Goal: Information Seeking & Learning: Find specific fact

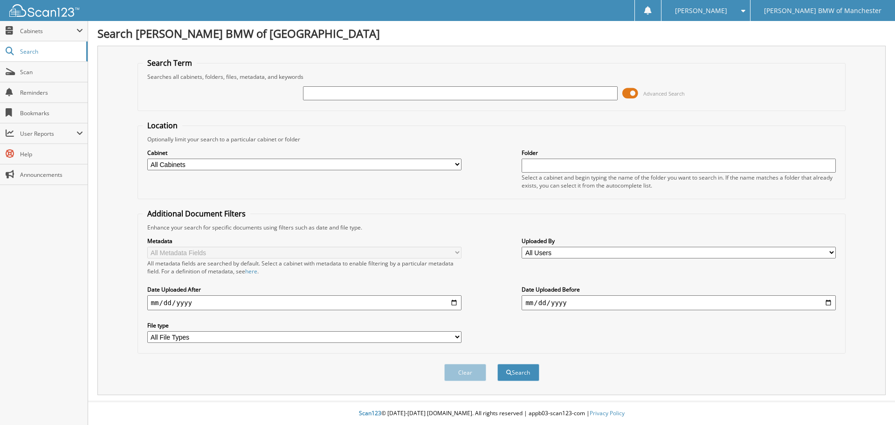
click at [433, 162] on select "All Cabinets SERVICE RO NEEDS FILING" at bounding box center [304, 165] width 314 height 12
select select "51932"
click at [147, 159] on select "All Cabinets SERVICE RO NEEDS FILING" at bounding box center [304, 165] width 314 height 12
click at [442, 92] on input "text" at bounding box center [460, 93] width 314 height 14
type input "6011634"
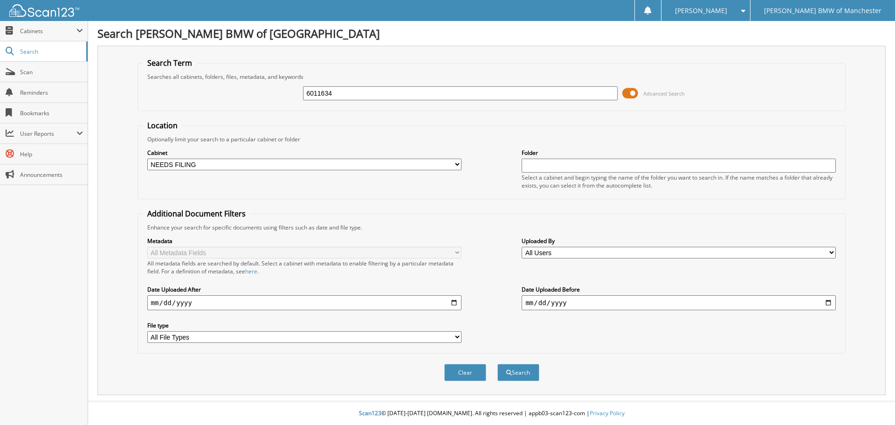
click at [497, 364] on button "Search" at bounding box center [518, 372] width 42 height 17
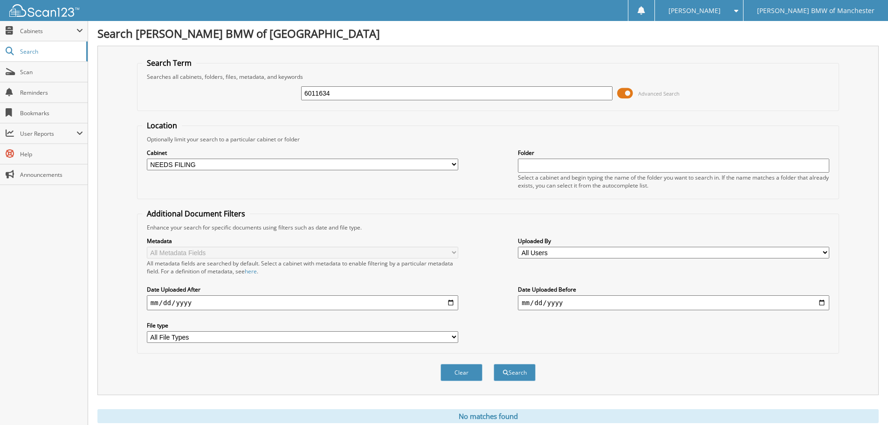
click at [446, 165] on select "All Cabinets SERVICE RO NEEDS FILING" at bounding box center [302, 165] width 311 height 12
select select "51922"
click at [147, 159] on select "All Cabinets SERVICE RO NEEDS FILING" at bounding box center [302, 165] width 311 height 12
click at [58, 54] on span "Search" at bounding box center [51, 52] width 62 height 8
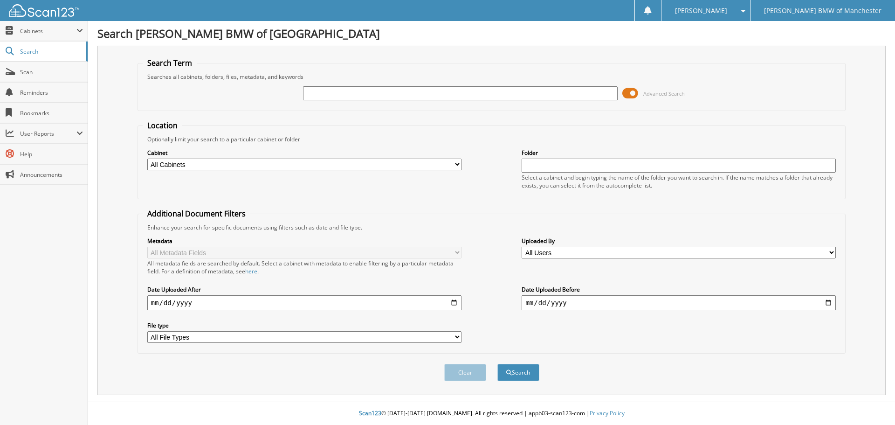
click at [617, 303] on input "date" at bounding box center [679, 302] width 314 height 15
click at [829, 301] on input "date" at bounding box center [679, 302] width 314 height 15
click at [69, 129] on span "User Reports" at bounding box center [44, 134] width 88 height 20
click at [63, 156] on span "My Recent Activity" at bounding box center [48, 154] width 69 height 8
click at [383, 99] on input "text" at bounding box center [460, 93] width 314 height 14
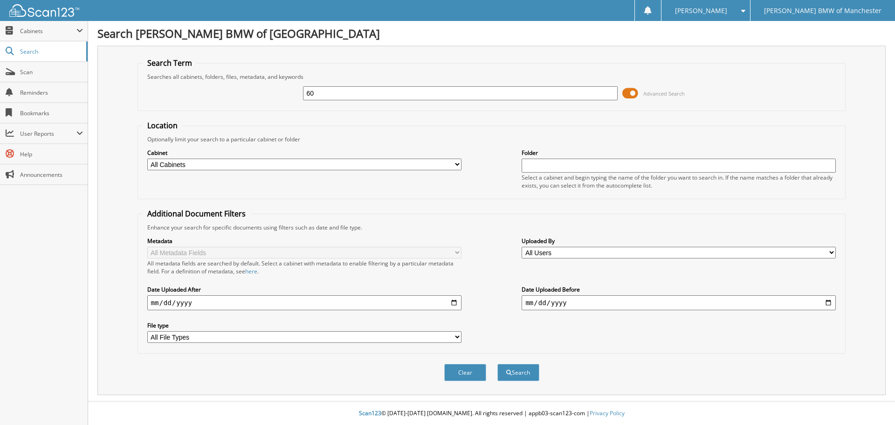
type input "6011420"
click at [497, 364] on button "Search" at bounding box center [518, 372] width 42 height 17
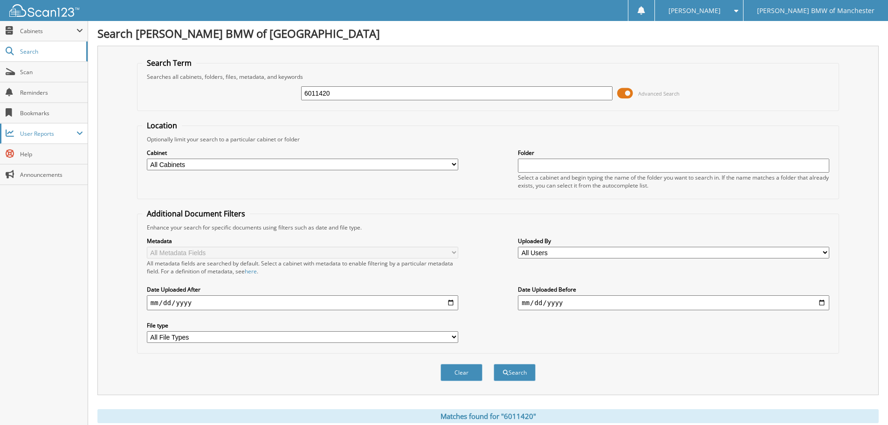
click at [63, 133] on span "User Reports" at bounding box center [48, 134] width 56 height 8
drag, startPoint x: 338, startPoint y: 92, endPoint x: 314, endPoint y: 81, distance: 26.5
click at [249, 83] on div "6011420 Advanced Search" at bounding box center [488, 93] width 692 height 25
click at [50, 147] on link "My Recent Activity" at bounding box center [44, 154] width 88 height 20
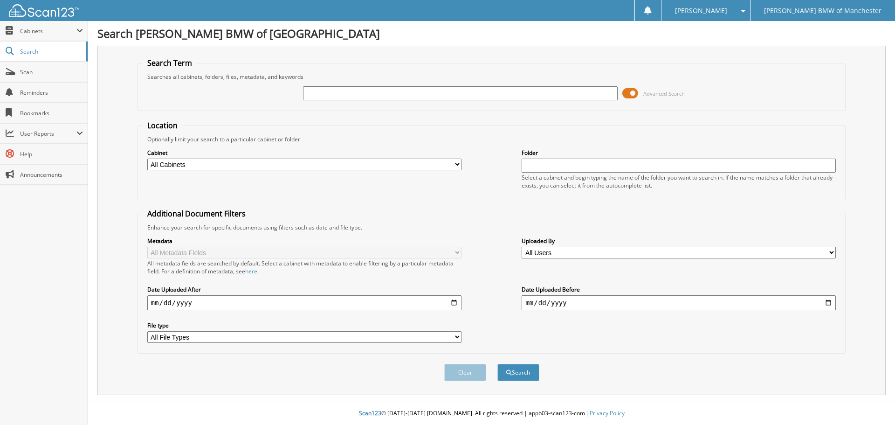
click at [446, 92] on input "text" at bounding box center [460, 93] width 314 height 14
type input "6011634"
click at [497, 364] on button "Search" at bounding box center [518, 372] width 42 height 17
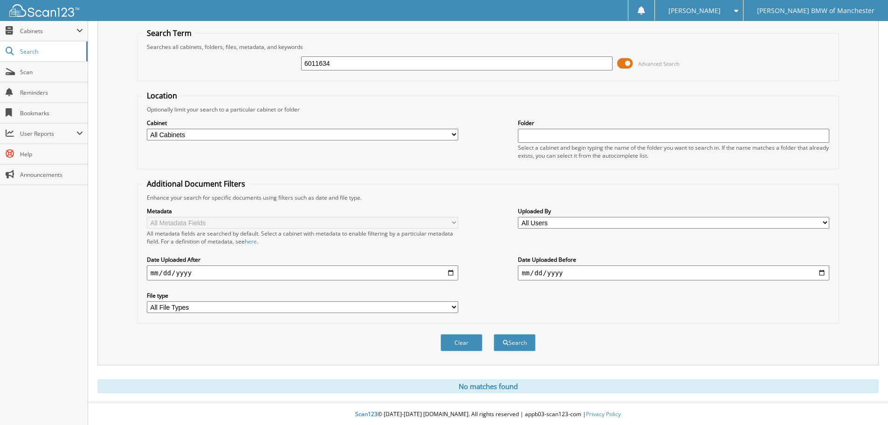
scroll to position [31, 0]
click at [568, 220] on select "All Users Albert Cassella Bryan Wardius Chris Schwarz Cindy Bradshaw Debbie Ryb…" at bounding box center [673, 222] width 311 height 12
select select "74856"
click at [518, 216] on select "All Users Albert Cassella Bryan Wardius Chris Schwarz Cindy Bradshaw Debbie Ryb…" at bounding box center [673, 222] width 311 height 12
click at [503, 345] on button "Search" at bounding box center [515, 341] width 42 height 17
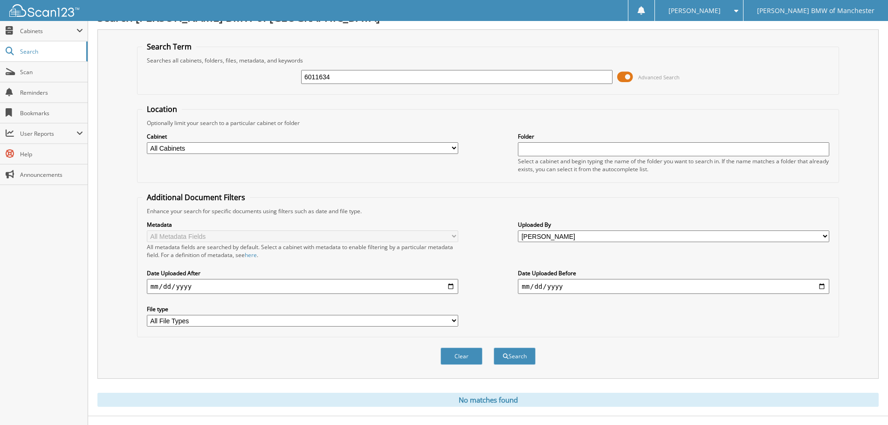
scroll to position [31, 0]
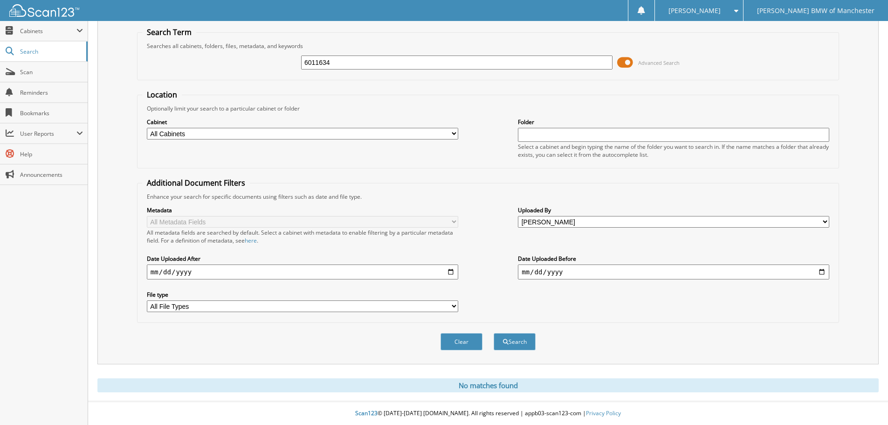
click at [439, 272] on input "date" at bounding box center [302, 271] width 311 height 15
click at [452, 269] on input "date" at bounding box center [302, 271] width 311 height 15
click at [550, 270] on input "date" at bounding box center [673, 271] width 311 height 15
click at [452, 274] on input "2025-07-09" at bounding box center [302, 271] width 311 height 15
type input "2025-09-09"
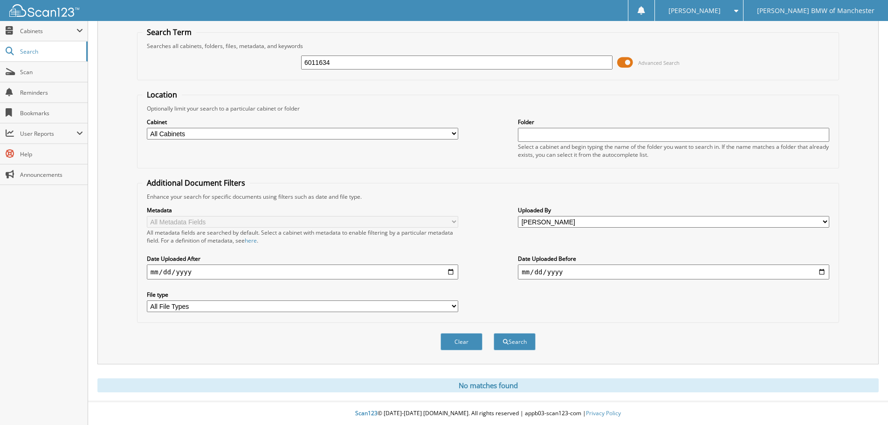
click at [785, 278] on input "date" at bounding box center [673, 271] width 311 height 15
click at [829, 275] on input "date" at bounding box center [673, 271] width 311 height 15
click at [823, 273] on input "date" at bounding box center [673, 271] width 311 height 15
type input "2025-08-09"
click at [508, 345] on button "Search" at bounding box center [515, 341] width 42 height 17
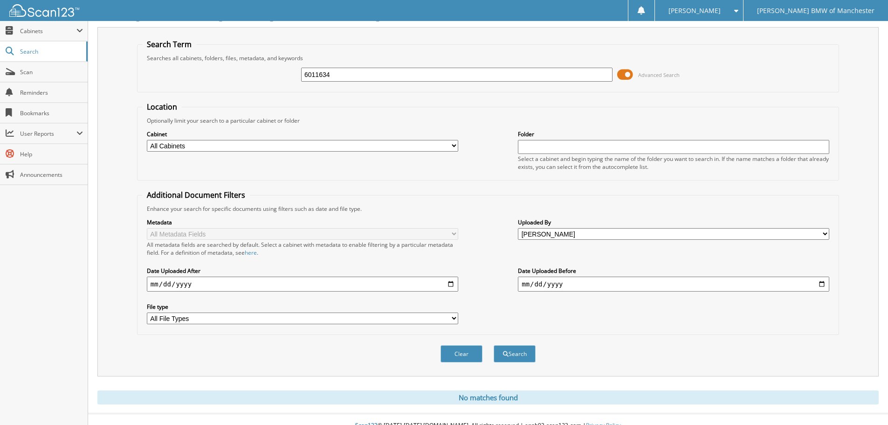
scroll to position [31, 0]
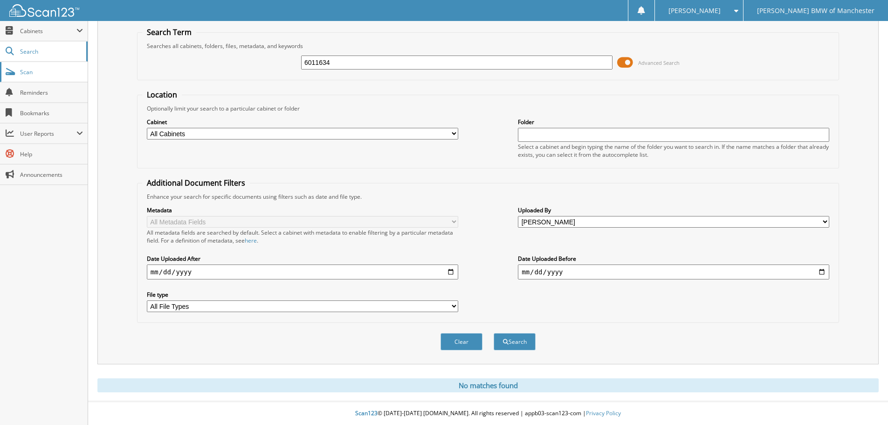
click at [26, 76] on link "Scan" at bounding box center [44, 72] width 88 height 20
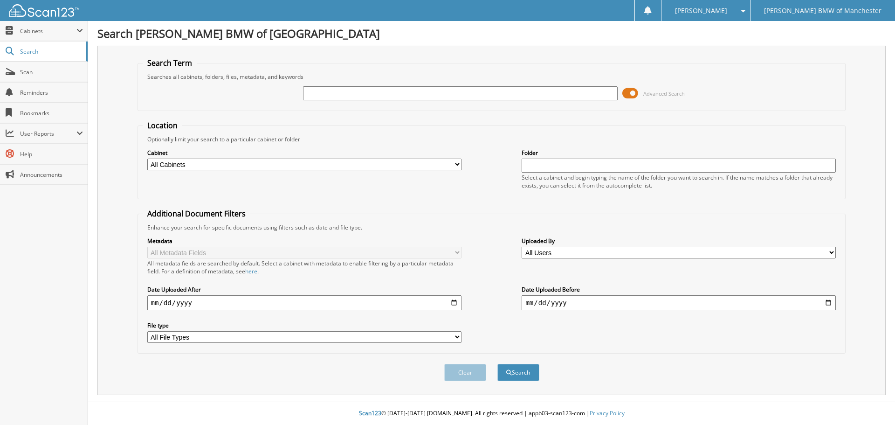
click at [380, 91] on input "text" at bounding box center [460, 93] width 314 height 14
type input "8116372"
click at [497, 364] on button "Search" at bounding box center [518, 372] width 42 height 17
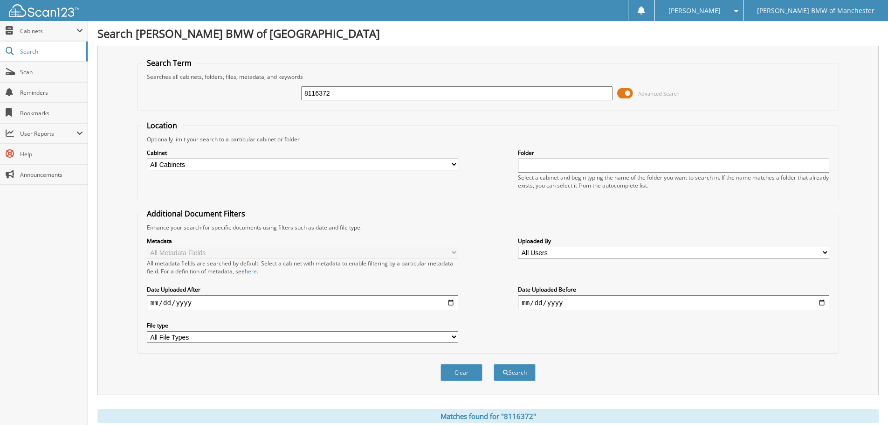
drag, startPoint x: 380, startPoint y: 93, endPoint x: 279, endPoint y: 84, distance: 101.6
click at [279, 84] on div "8116372 Advanced Search" at bounding box center [488, 93] width 692 height 25
type input "6011822"
click at [494, 364] on button "Search" at bounding box center [515, 372] width 42 height 17
drag, startPoint x: 352, startPoint y: 97, endPoint x: 304, endPoint y: 83, distance: 50.8
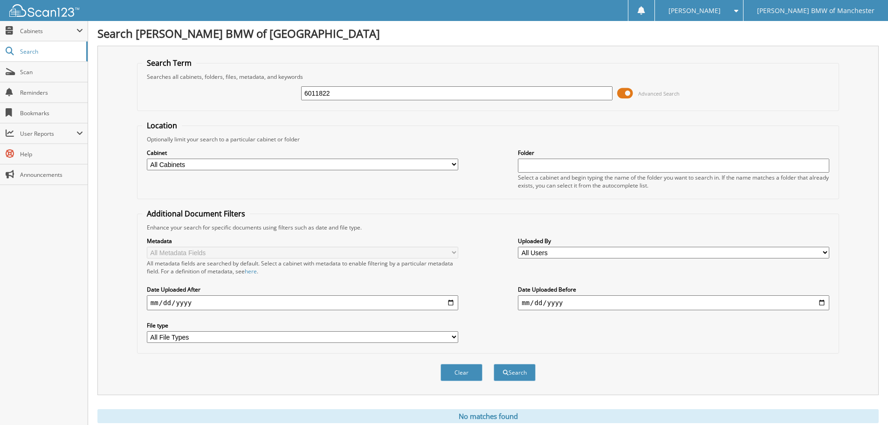
click at [304, 83] on div "6011822 Advanced Search" at bounding box center [488, 93] width 692 height 25
type input "6011735"
click at [494, 364] on button "Search" at bounding box center [515, 372] width 42 height 17
click at [58, 134] on span "User Reports" at bounding box center [48, 134] width 56 height 8
click at [46, 180] on link "All Recent Activity" at bounding box center [44, 174] width 88 height 20
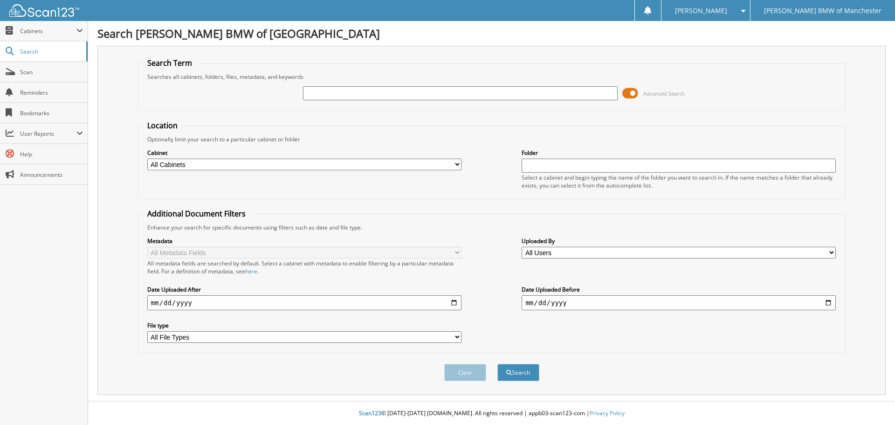
click at [653, 165] on input "text" at bounding box center [679, 166] width 314 height 14
click at [497, 364] on button "Search" at bounding box center [518, 372] width 42 height 17
drag, startPoint x: 571, startPoint y: 167, endPoint x: 497, endPoint y: 162, distance: 74.7
click at [497, 162] on div "Cabinet All Cabinets SERVICE RO NEEDS FILING Folder 6011634 Select a cabinet an…" at bounding box center [492, 168] width 698 height 51
type input "needs filing"
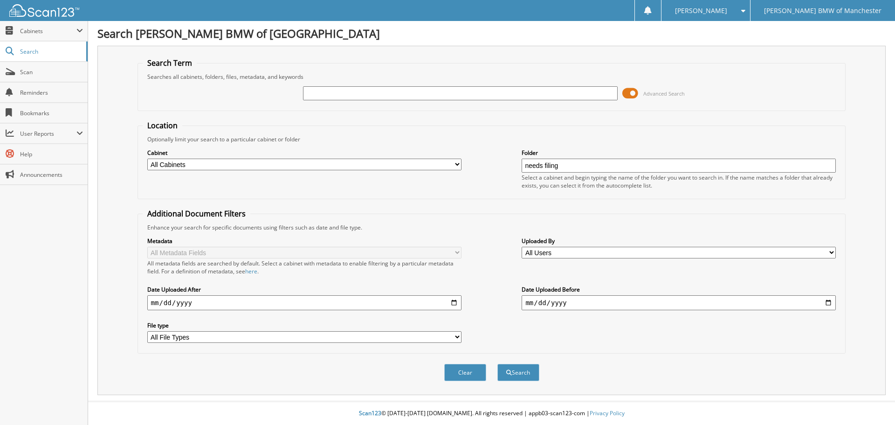
click at [497, 364] on button "Search" at bounding box center [518, 372] width 42 height 17
click at [527, 27] on h1 "Search [PERSON_NAME] BMW of [GEOGRAPHIC_DATA]" at bounding box center [491, 33] width 788 height 15
drag, startPoint x: 456, startPoint y: 100, endPoint x: 454, endPoint y: 86, distance: 14.1
click at [455, 95] on div at bounding box center [460, 93] width 314 height 16
click at [454, 86] on input "text" at bounding box center [460, 93] width 314 height 14
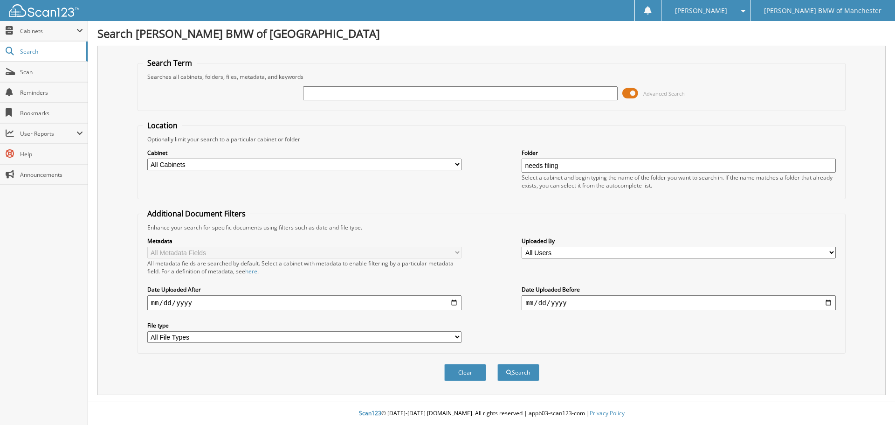
type input "8112823"
click at [527, 374] on button "Search" at bounding box center [518, 372] width 42 height 17
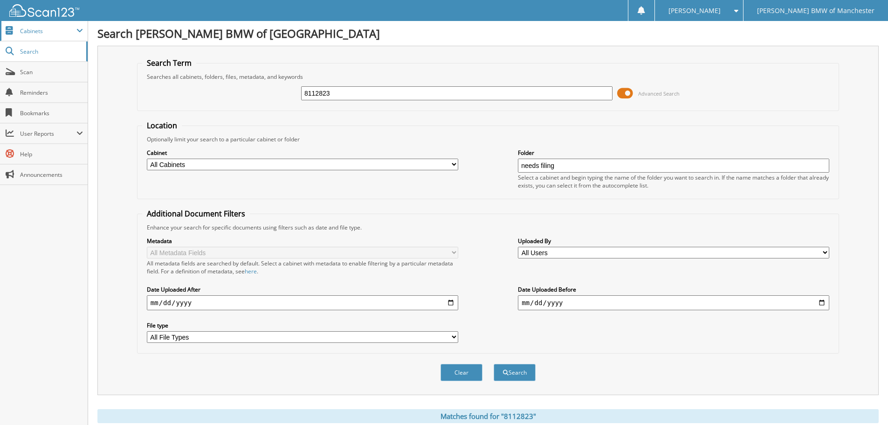
click at [67, 29] on span "Cabinets" at bounding box center [48, 31] width 56 height 8
click at [450, 164] on select "All Cabinets SERVICE RO NEEDS FILING" at bounding box center [302, 165] width 311 height 12
select select "51932"
click at [147, 159] on select "All Cabinets SERVICE RO NEEDS FILING" at bounding box center [302, 165] width 311 height 12
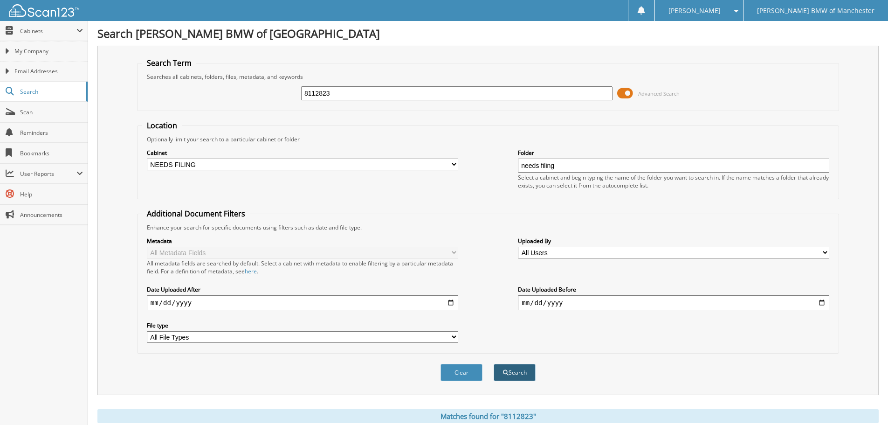
click at [519, 372] on button "Search" at bounding box center [515, 372] width 42 height 17
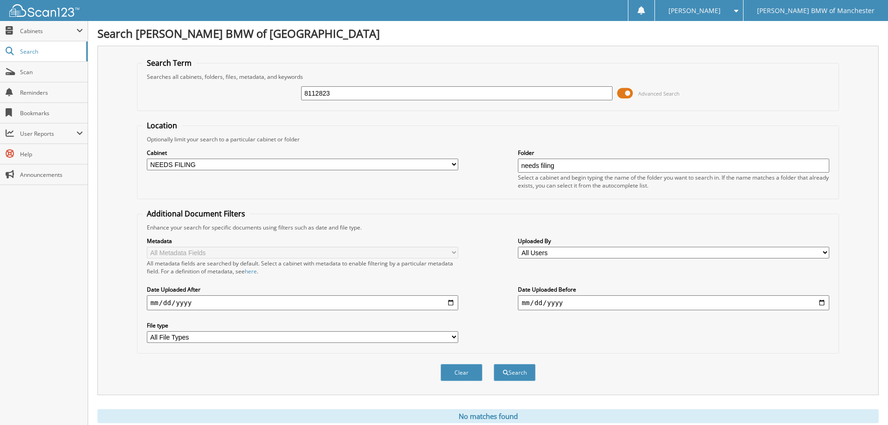
scroll to position [31, 0]
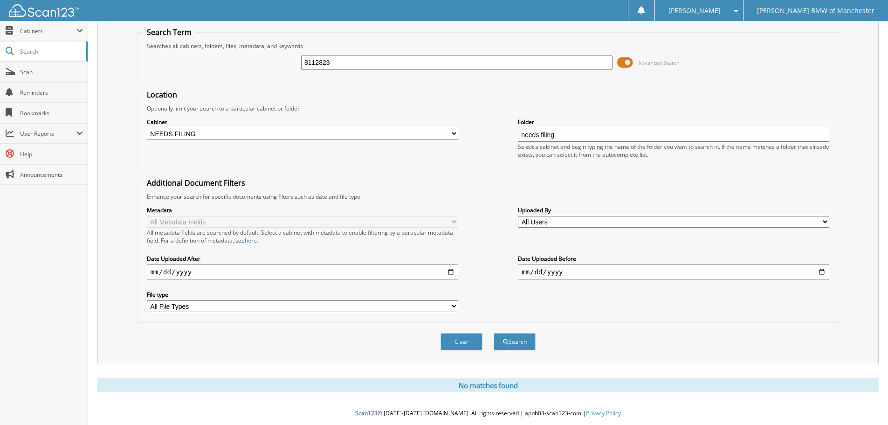
click at [421, 131] on select "All Cabinets SERVICE RO NEEDS FILING" at bounding box center [302, 134] width 311 height 12
click at [458, 347] on button "Clear" at bounding box center [462, 341] width 42 height 17
select select
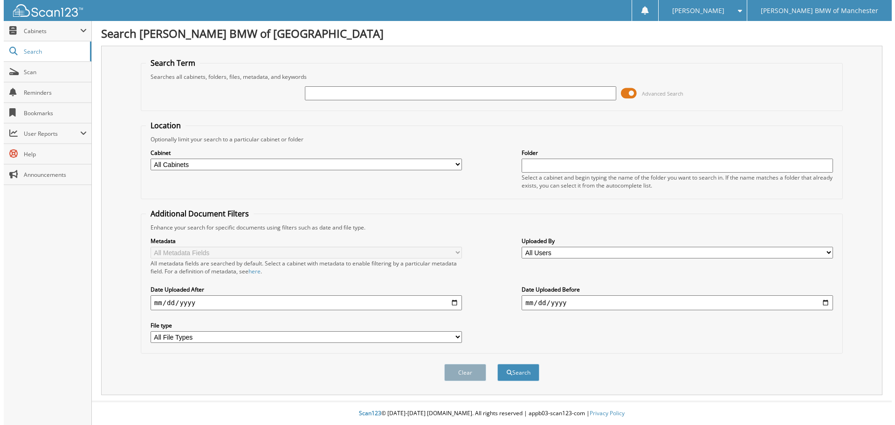
scroll to position [0, 0]
click at [52, 69] on span "Scan" at bounding box center [51, 72] width 63 height 8
